Goal: Task Accomplishment & Management: Use online tool/utility

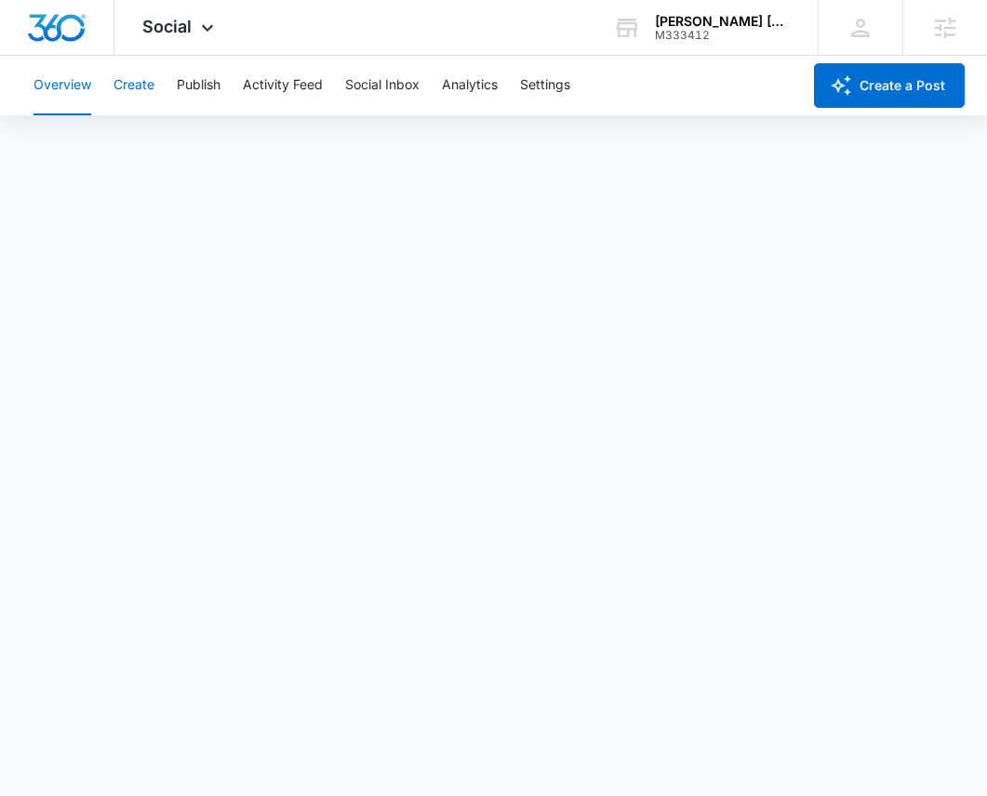
click at [147, 85] on button "Create" at bounding box center [133, 86] width 41 height 60
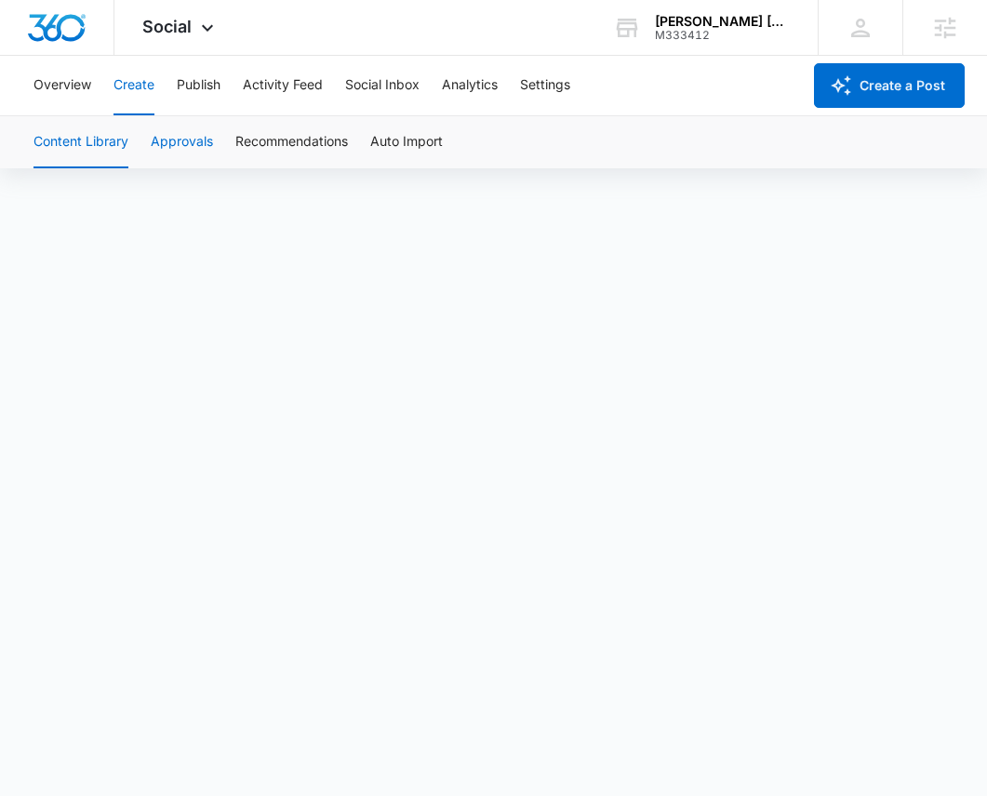
click at [209, 147] on button "Approvals" at bounding box center [182, 142] width 62 height 52
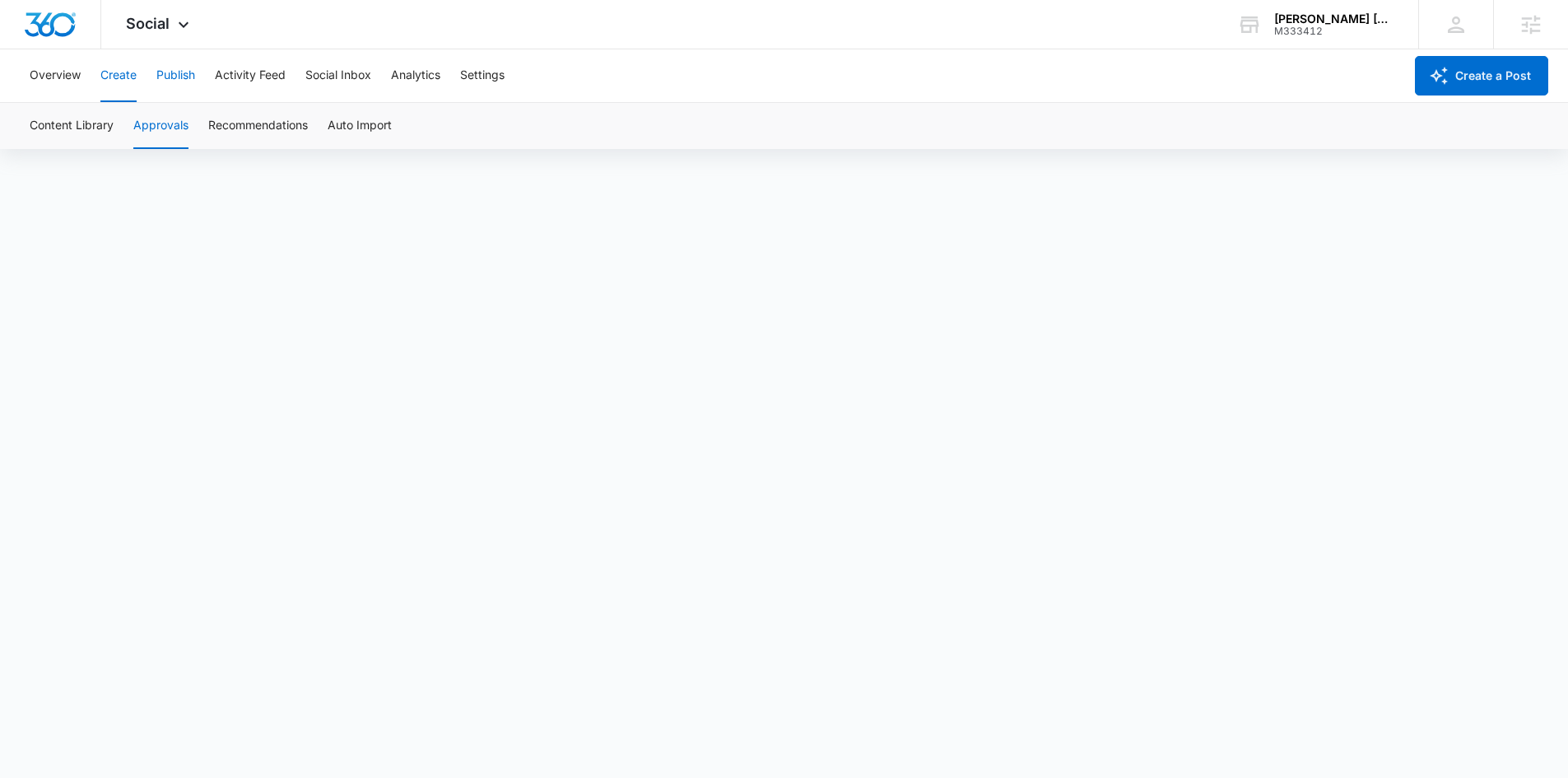
click at [180, 76] on button "Publish" at bounding box center [176, 76] width 39 height 53
click at [113, 81] on button "Create" at bounding box center [118, 76] width 36 height 53
click at [146, 127] on button "Approvals" at bounding box center [161, 126] width 55 height 46
click at [118, 67] on button "Create" at bounding box center [118, 76] width 36 height 53
click at [166, 124] on button "Approvals" at bounding box center [161, 126] width 55 height 46
